Goal: Transaction & Acquisition: Purchase product/service

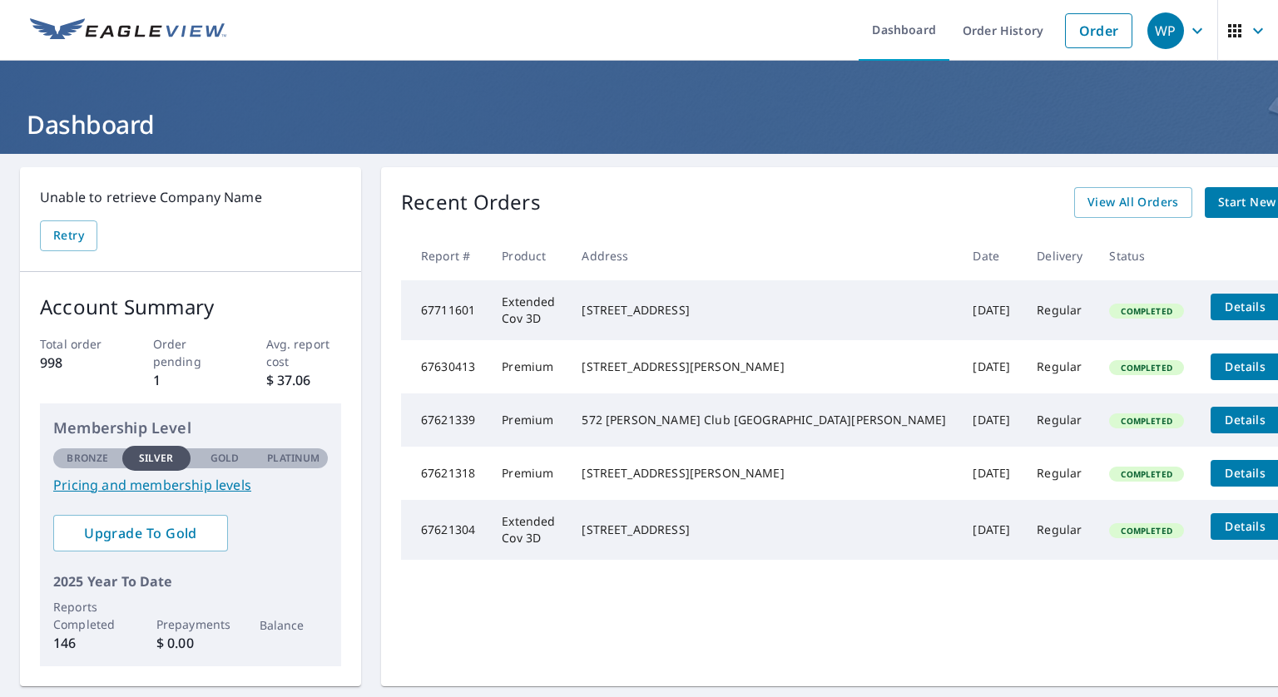
drag, startPoint x: 963, startPoint y: 356, endPoint x: 826, endPoint y: 223, distance: 191.3
click at [830, 222] on div "Recent Orders View All Orders Start New Order Report # Product Address Date Del…" at bounding box center [864, 426] width 967 height 519
click at [1066, 27] on link "Order" at bounding box center [1098, 30] width 67 height 35
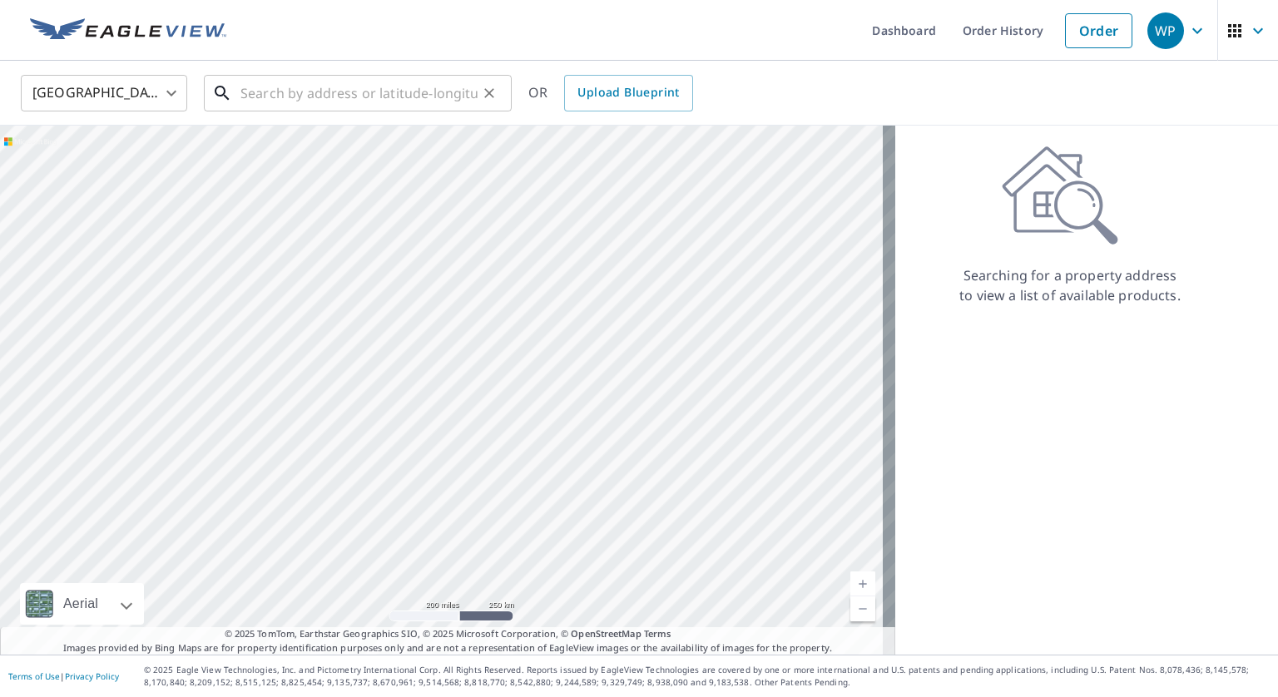
click at [360, 91] on input "text" at bounding box center [359, 93] width 237 height 47
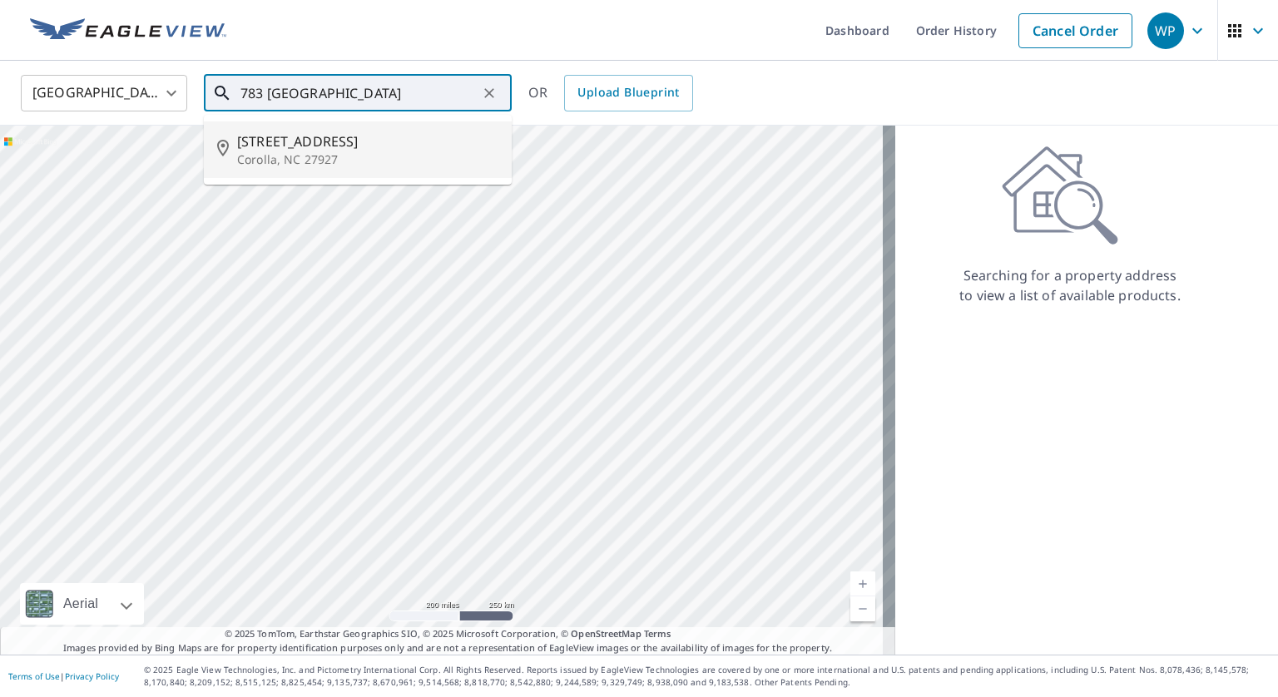
click at [328, 149] on span "[STREET_ADDRESS]" at bounding box center [367, 141] width 261 height 20
type input "[STREET_ADDRESS]"
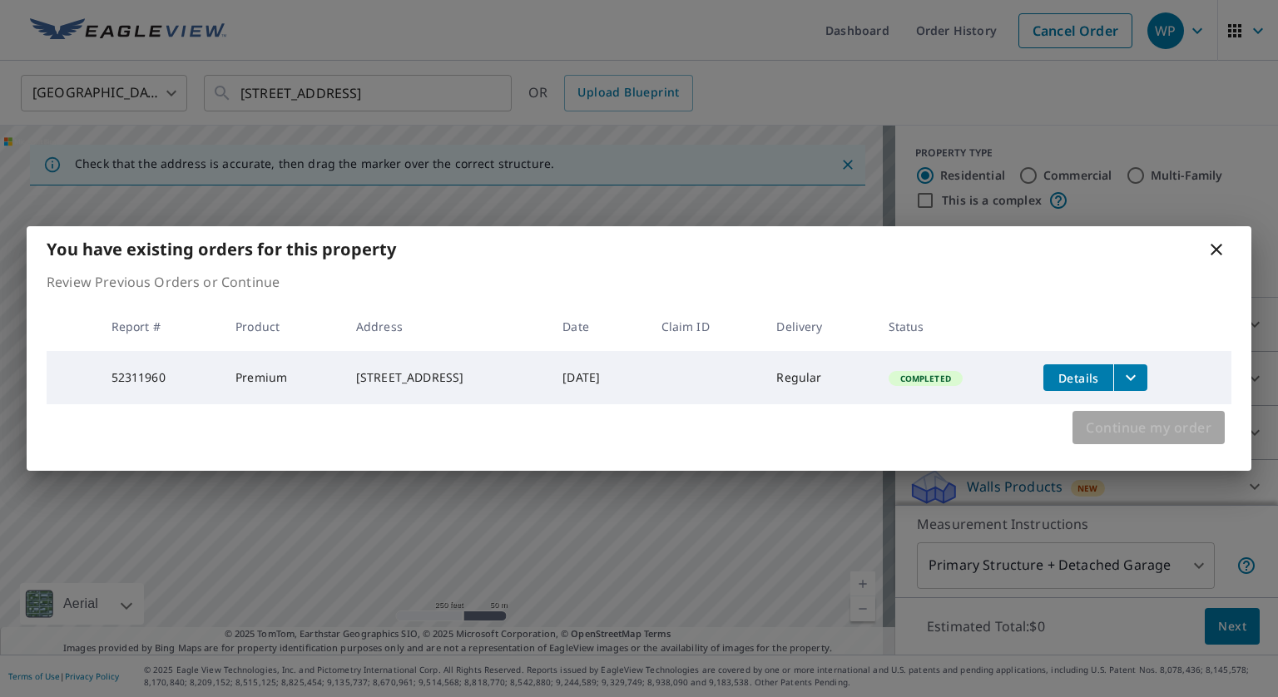
click at [1119, 434] on span "Continue my order" at bounding box center [1149, 427] width 126 height 23
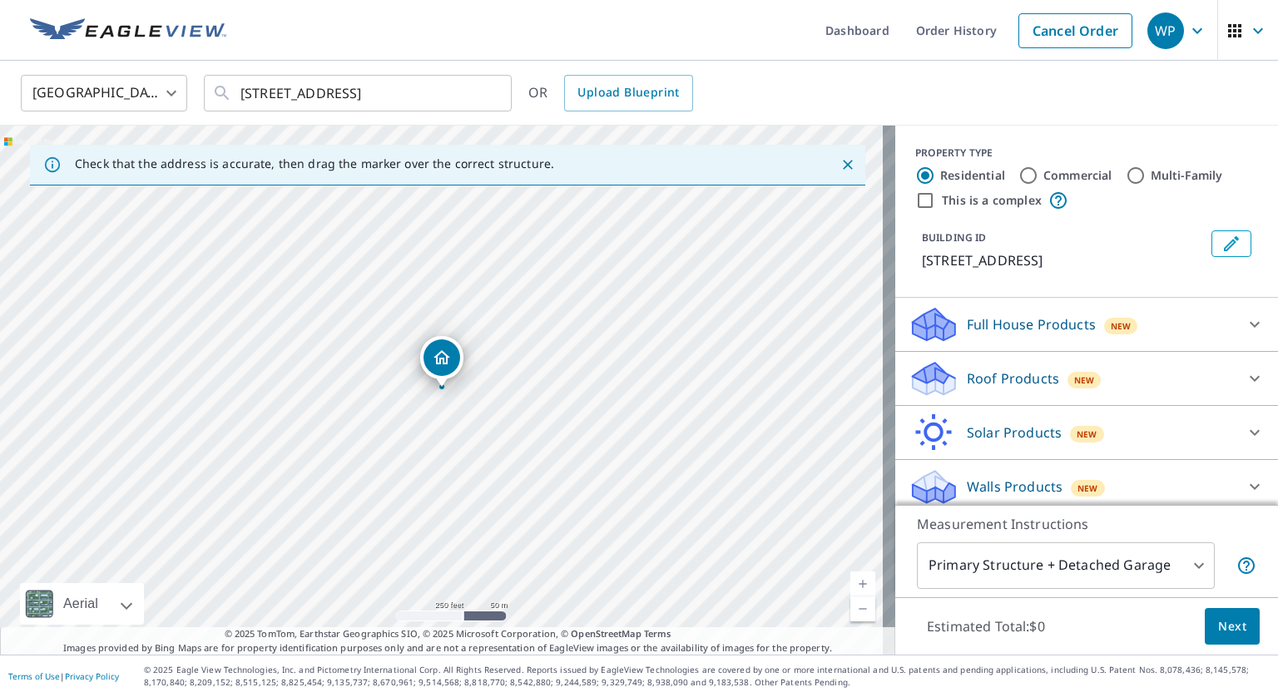
click at [952, 382] on div "Roof Products New" at bounding box center [1072, 379] width 326 height 39
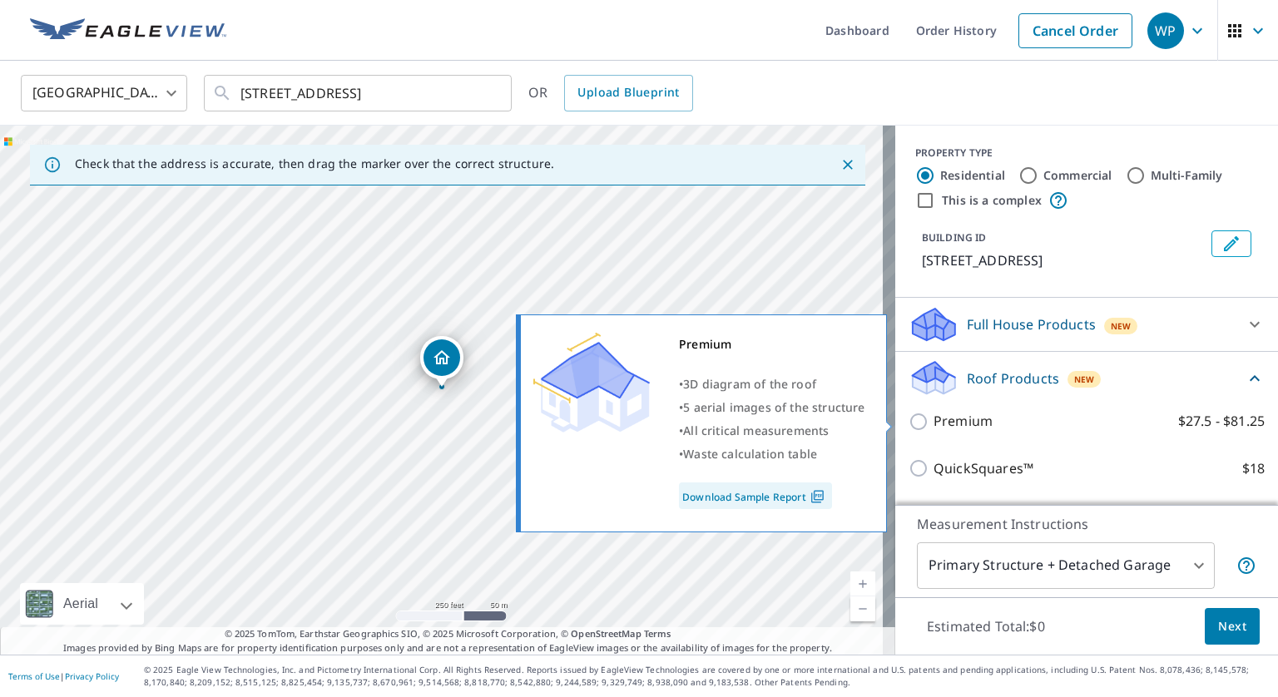
click at [910, 419] on input "Premium $27.5 - $81.25" at bounding box center [921, 422] width 25 height 20
checkbox input "true"
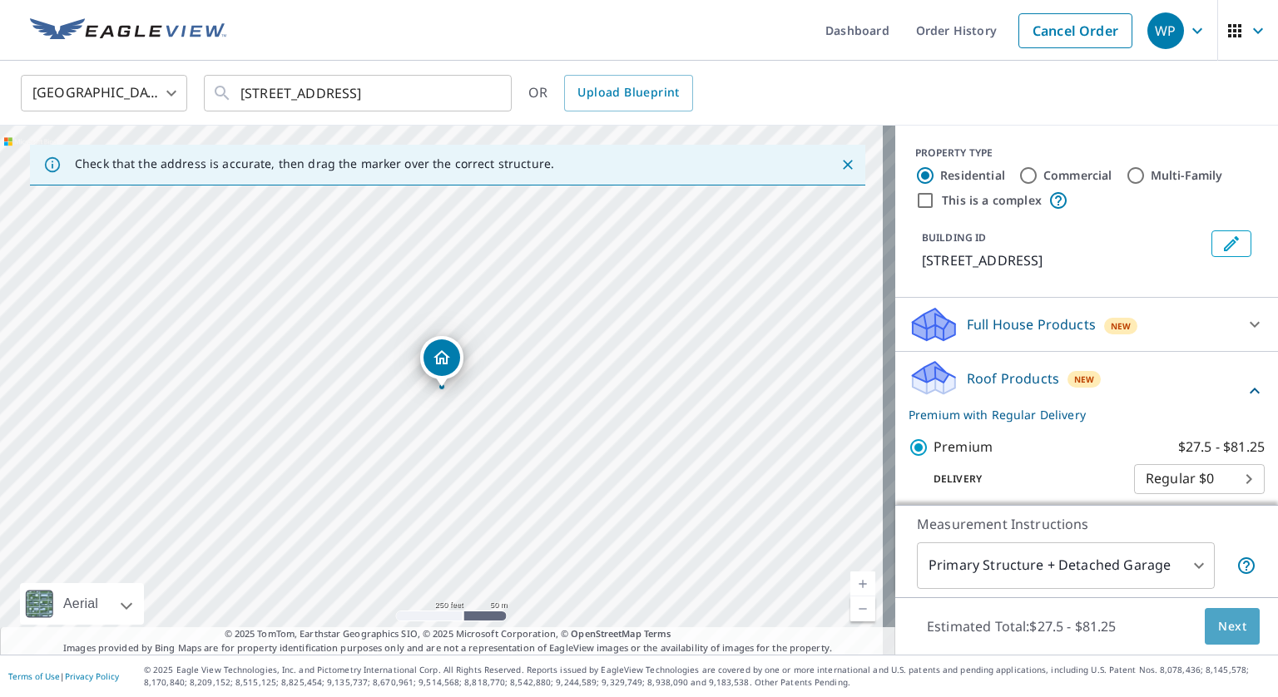
click at [1218, 627] on span "Next" at bounding box center [1232, 627] width 28 height 21
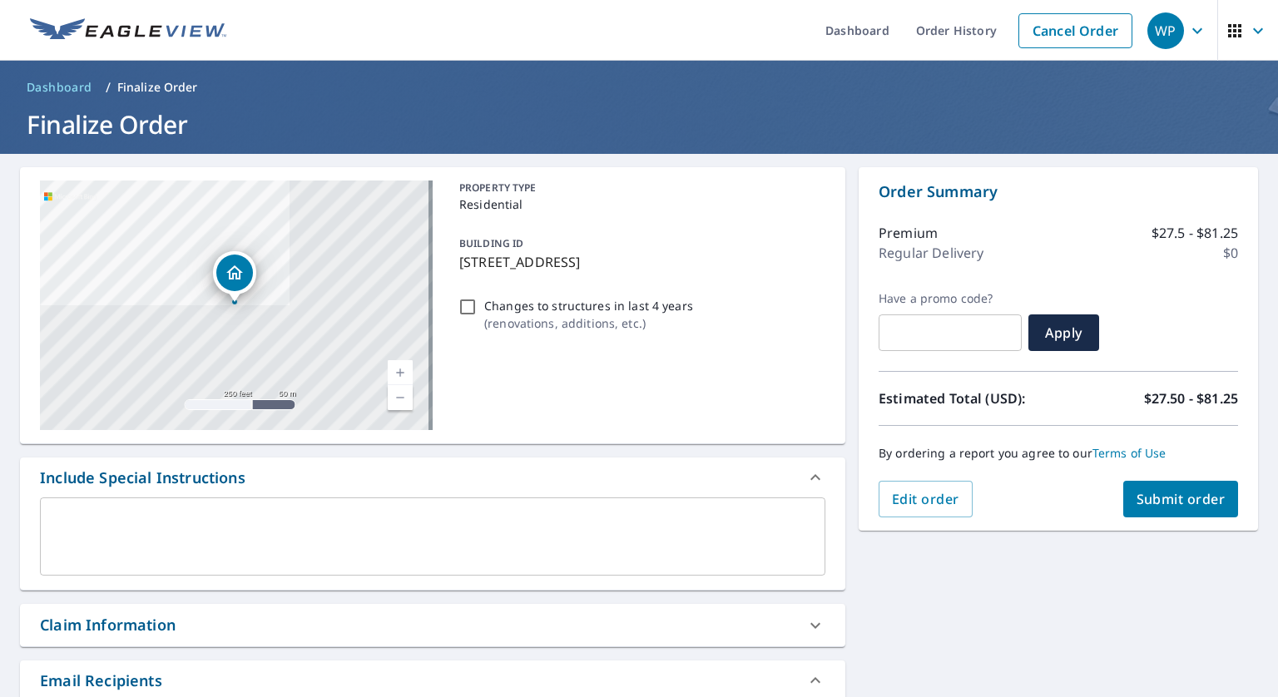
click at [1148, 496] on span "Submit order" at bounding box center [1181, 499] width 89 height 18
